Goal: Information Seeking & Learning: Learn about a topic

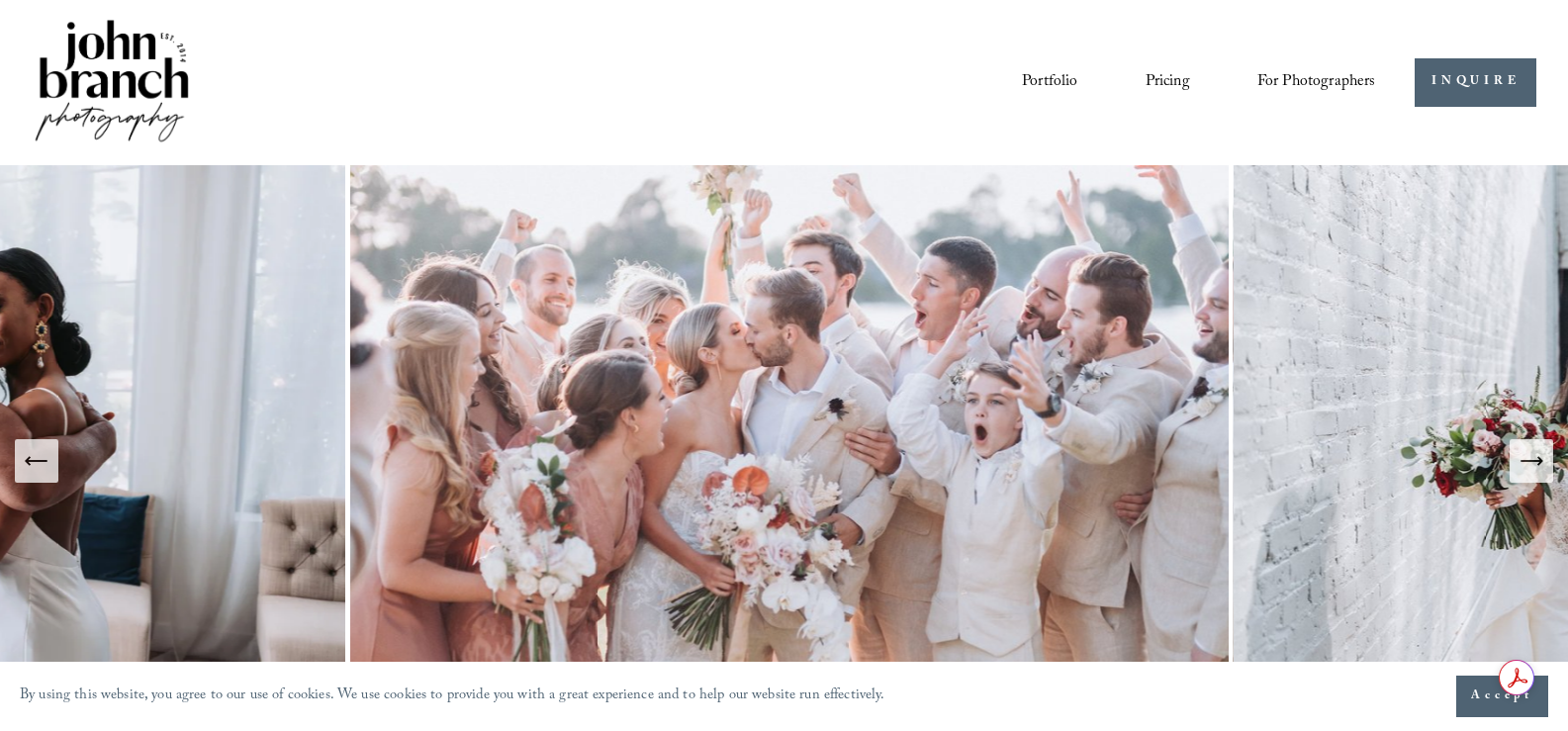
click at [0, 0] on link "Courses" at bounding box center [0, 0] width 0 height 0
click at [0, 0] on span "Education" at bounding box center [0, 0] width 0 height 0
